Goal: Information Seeking & Learning: Compare options

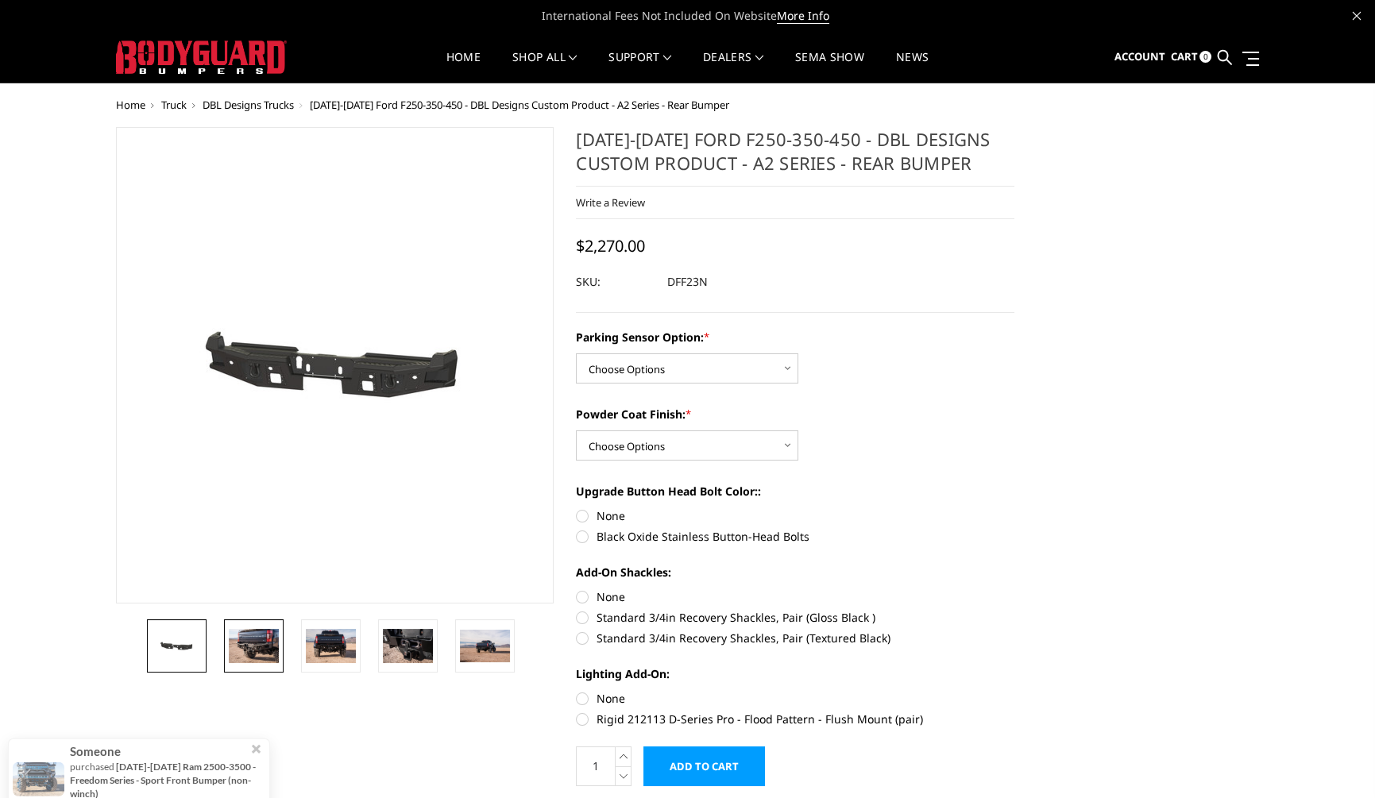
click at [262, 649] on img at bounding box center [254, 645] width 50 height 33
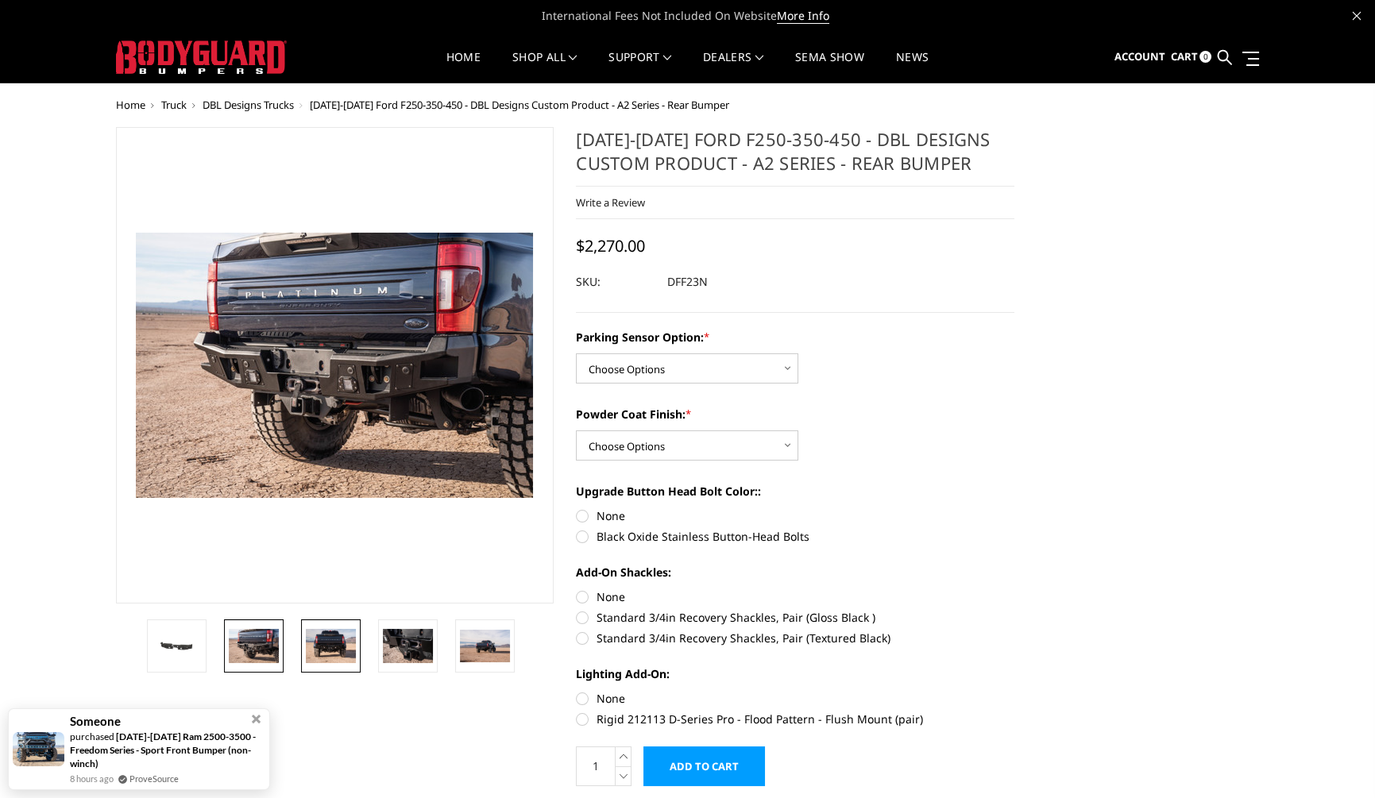
click at [326, 644] on img at bounding box center [331, 645] width 50 height 33
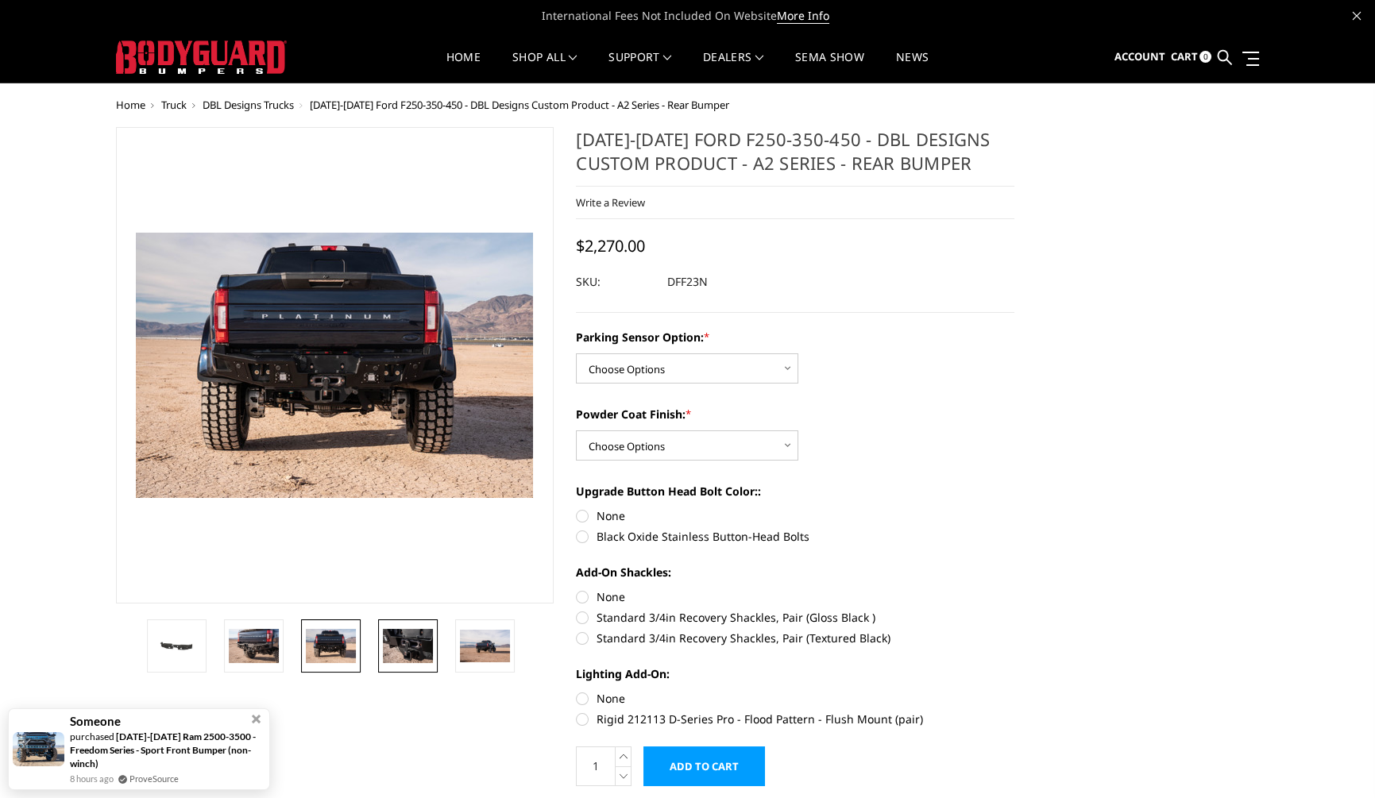
click at [404, 648] on img at bounding box center [408, 645] width 50 height 33
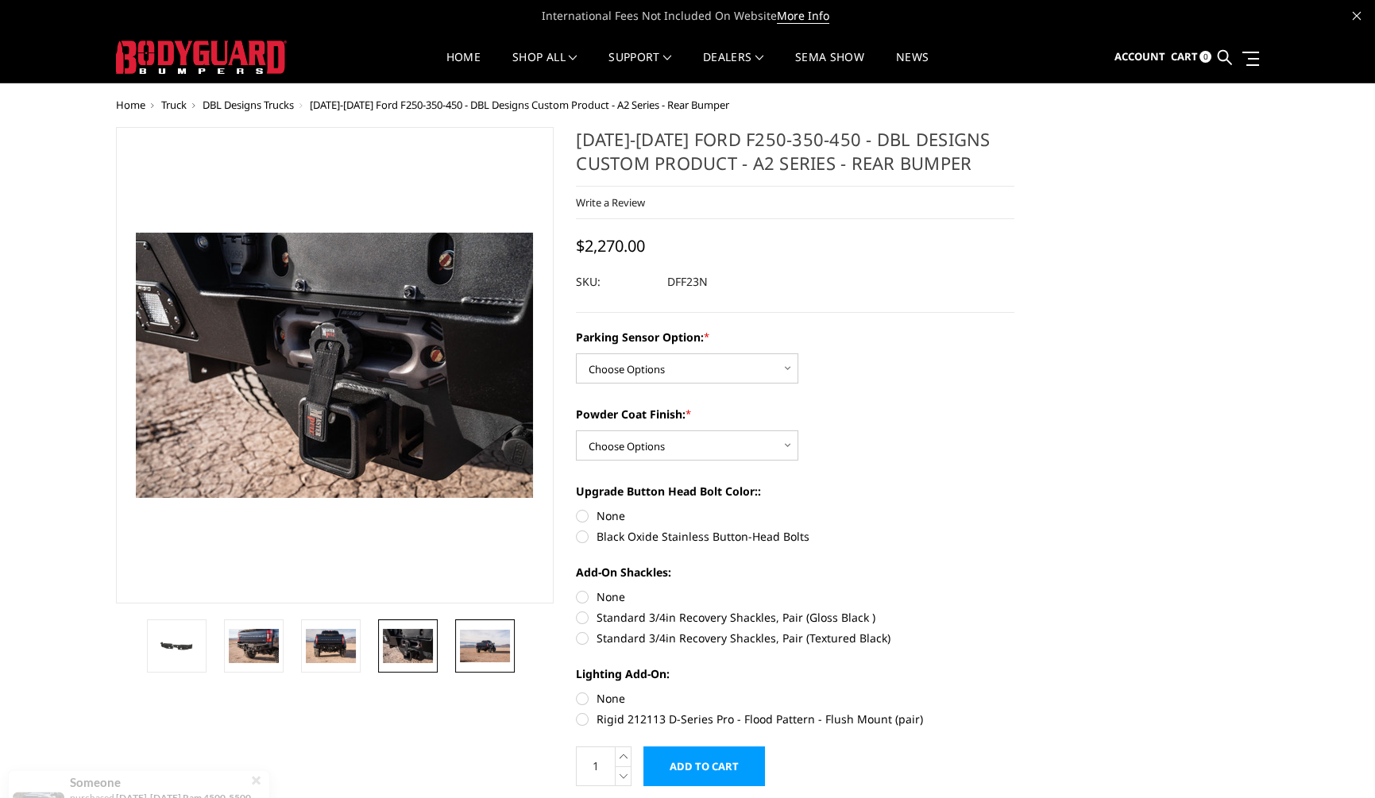
click at [467, 646] on img at bounding box center [485, 646] width 50 height 33
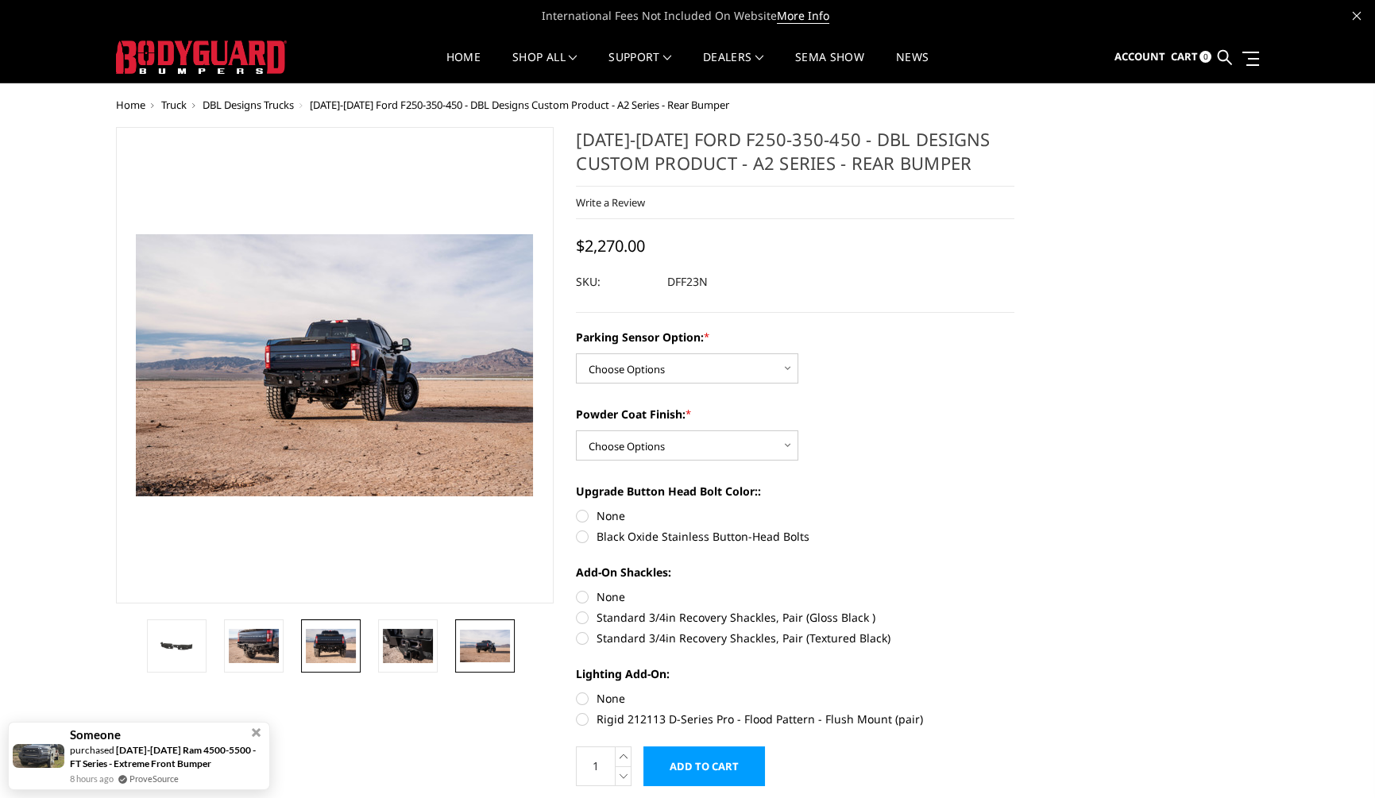
click at [319, 637] on img at bounding box center [331, 645] width 50 height 33
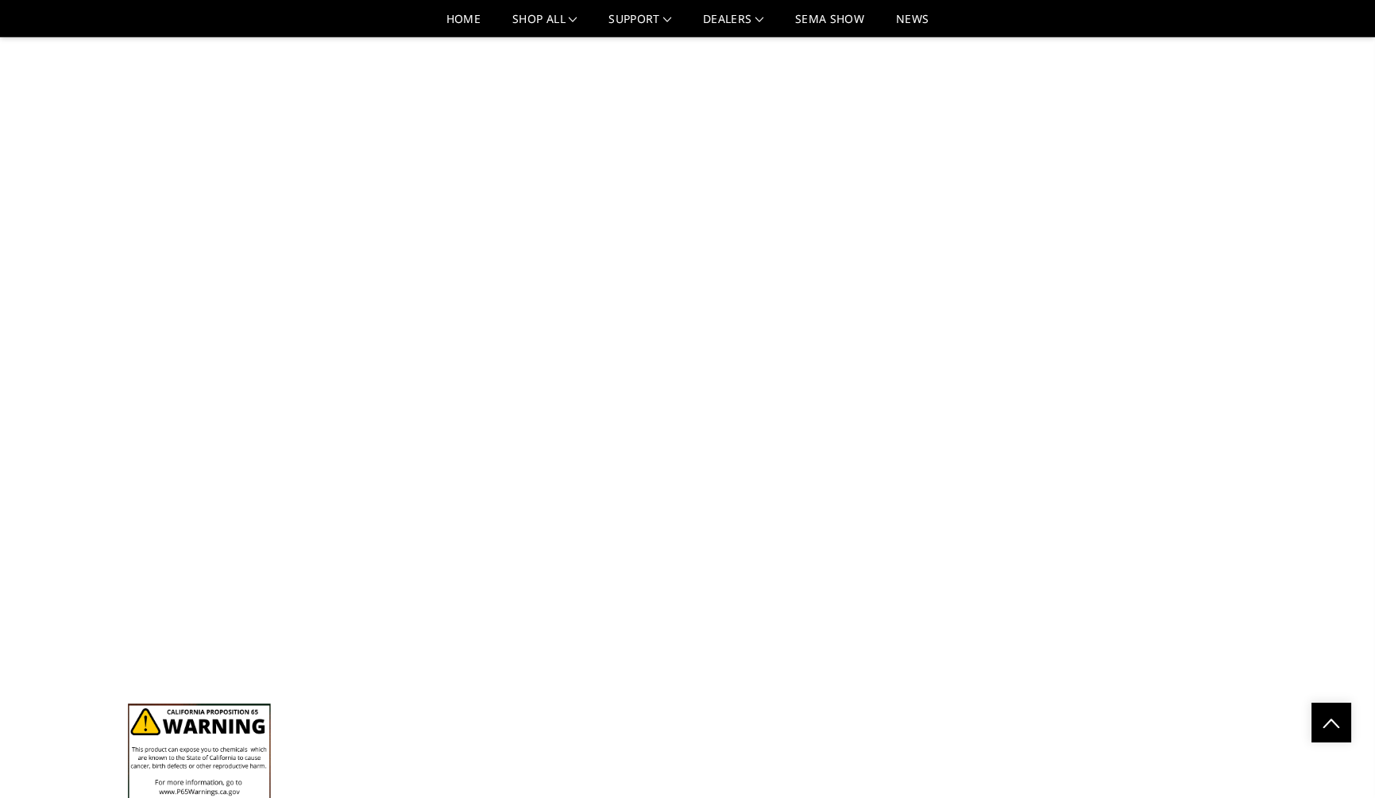
scroll to position [1635, 0]
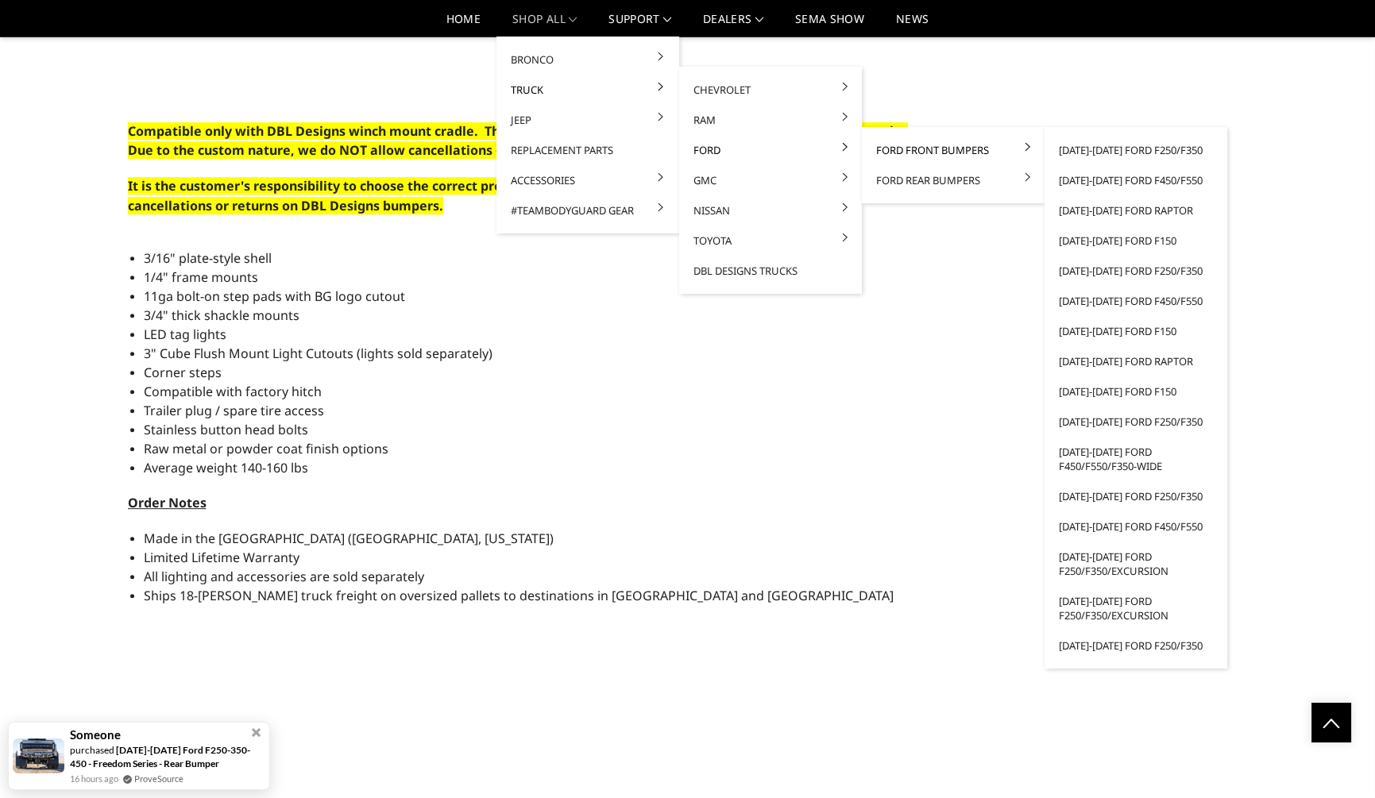
click at [893, 154] on link "Ford Front Bumpers" at bounding box center [953, 150] width 170 height 30
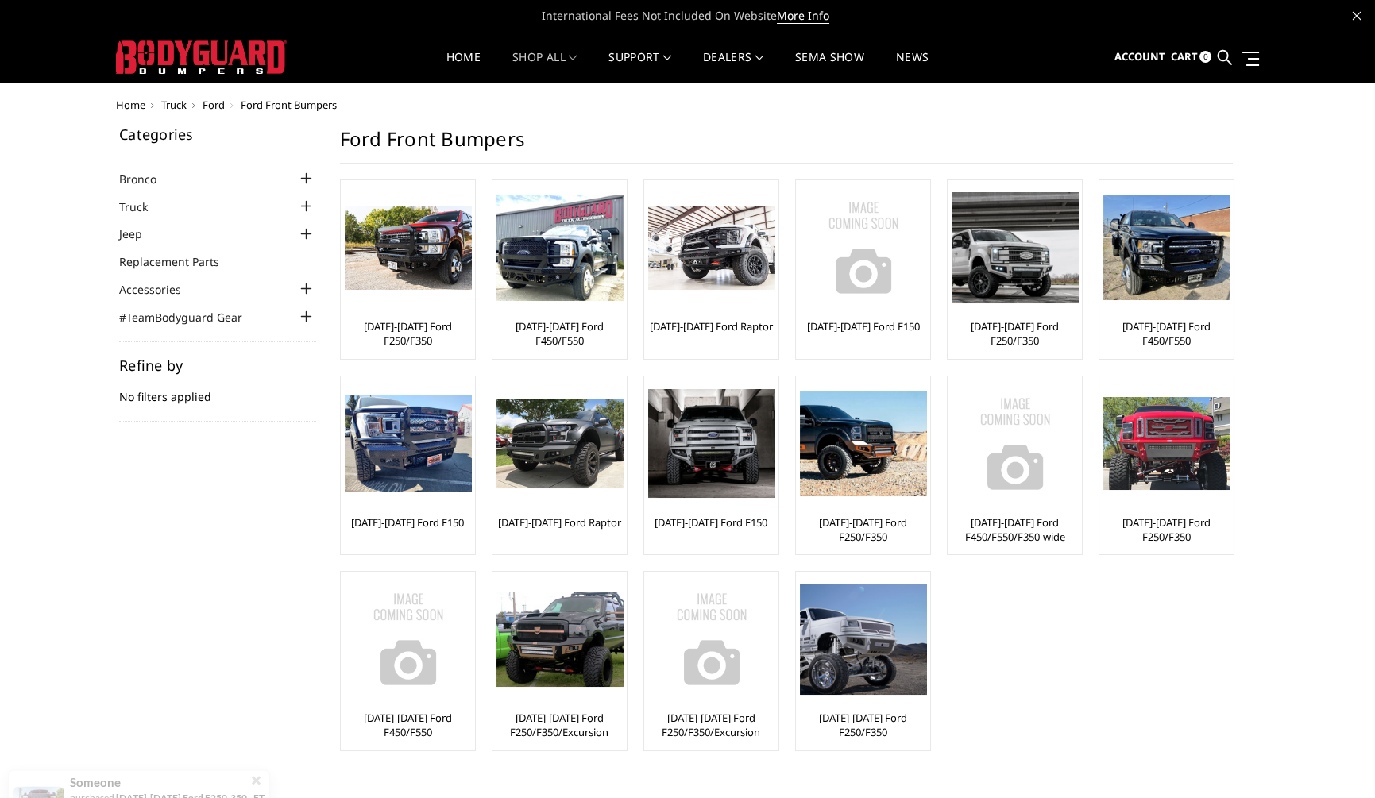
click at [303, 206] on div at bounding box center [306, 206] width 19 height 19
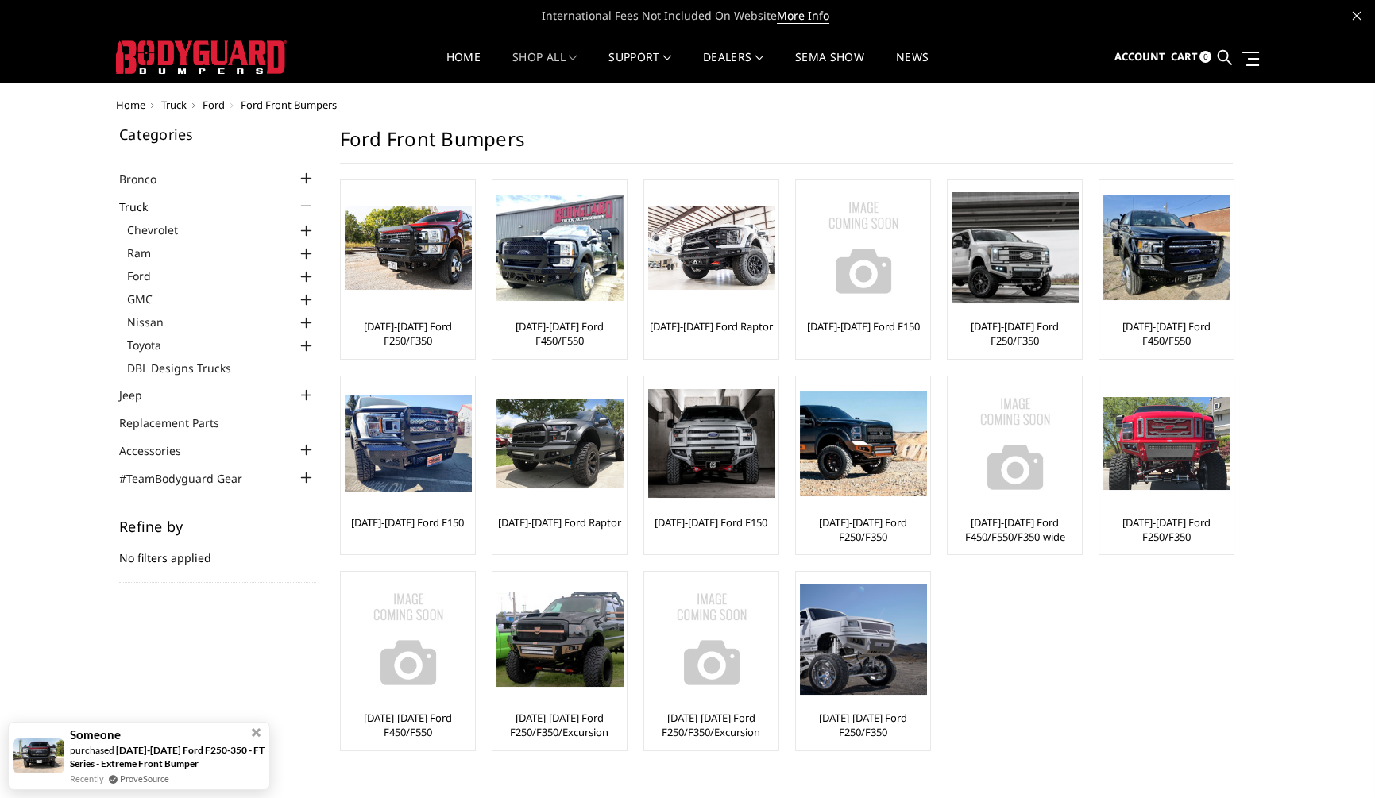
click at [304, 276] on div at bounding box center [306, 277] width 19 height 19
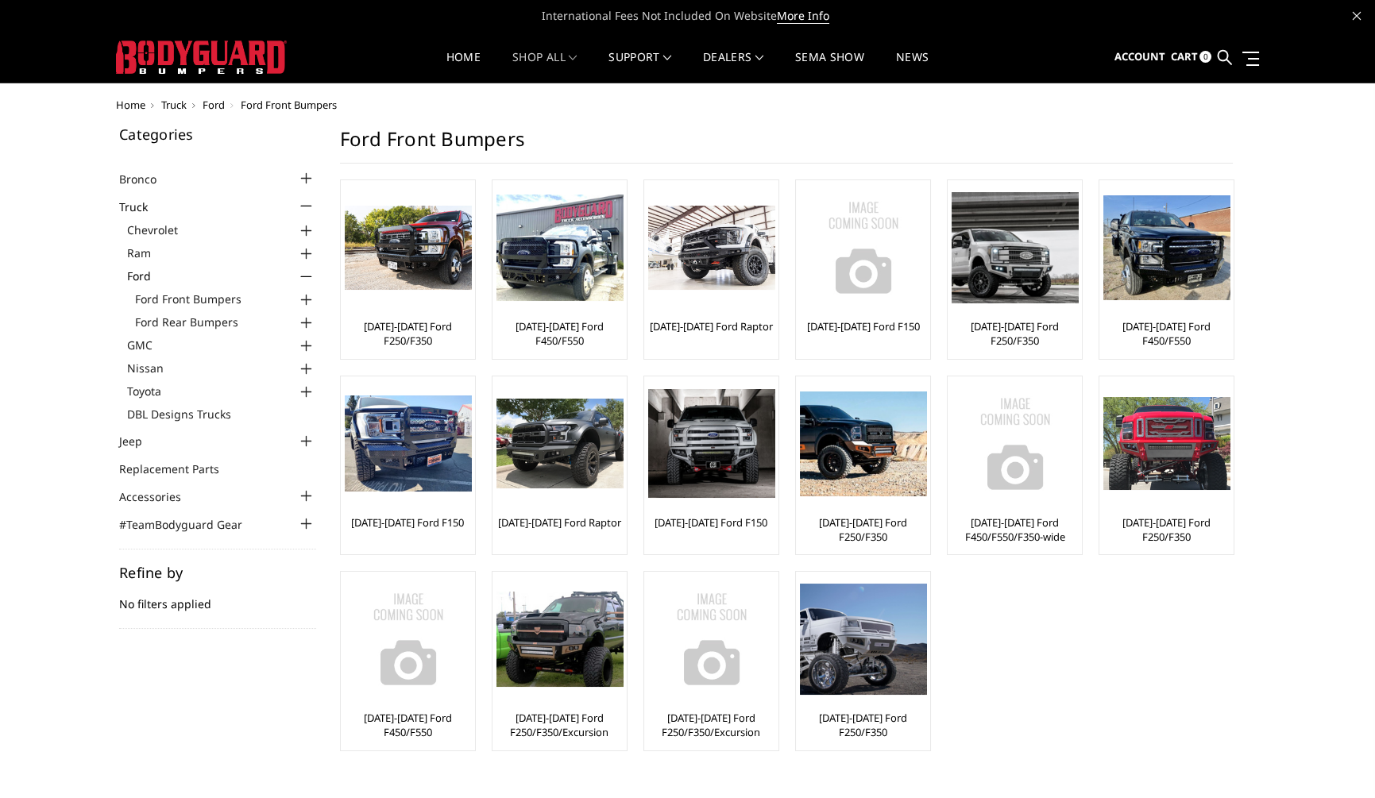
click at [304, 296] on div at bounding box center [306, 300] width 19 height 19
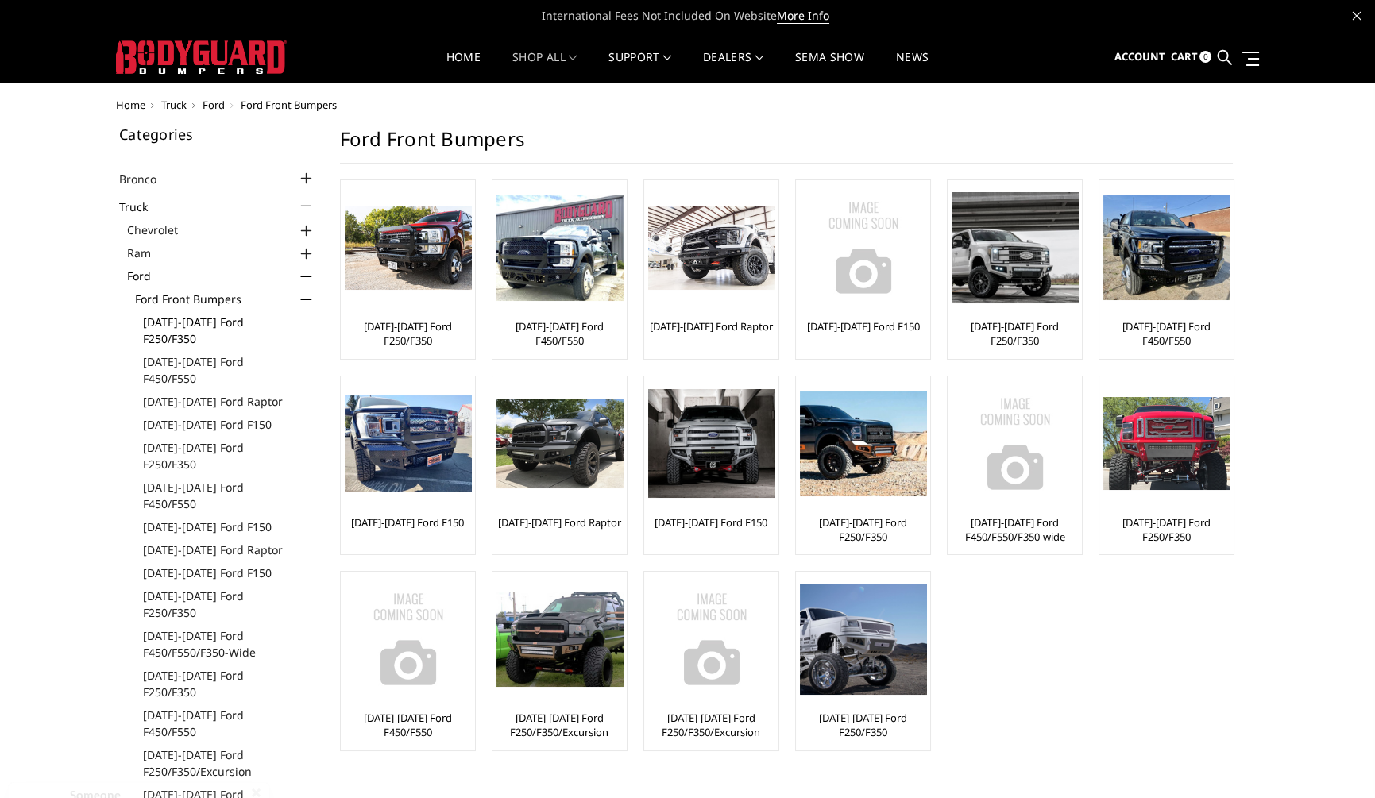
click at [250, 321] on link "[DATE]-[DATE] Ford F250/F350" at bounding box center [229, 330] width 173 height 33
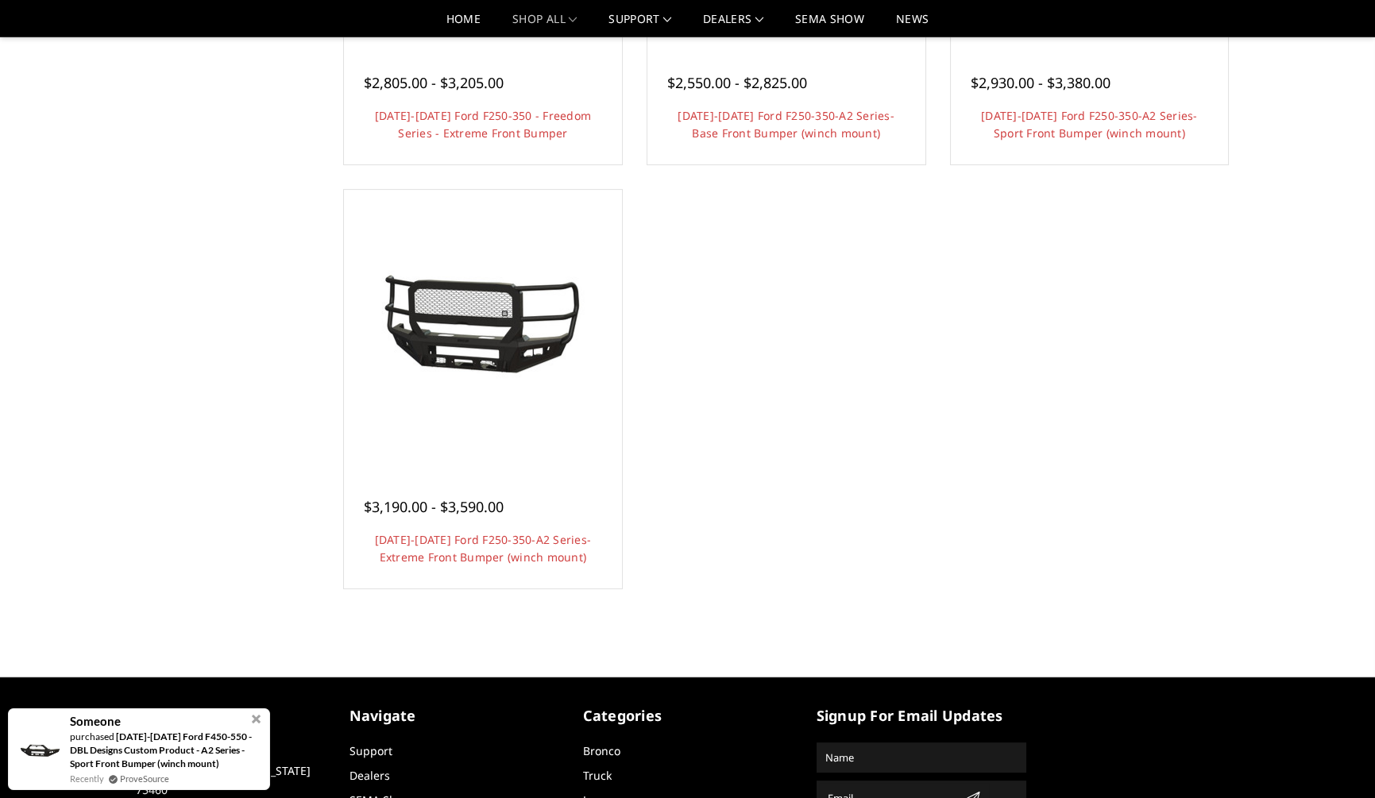
scroll to position [1444, 0]
